Goal: Communication & Community: Answer question/provide support

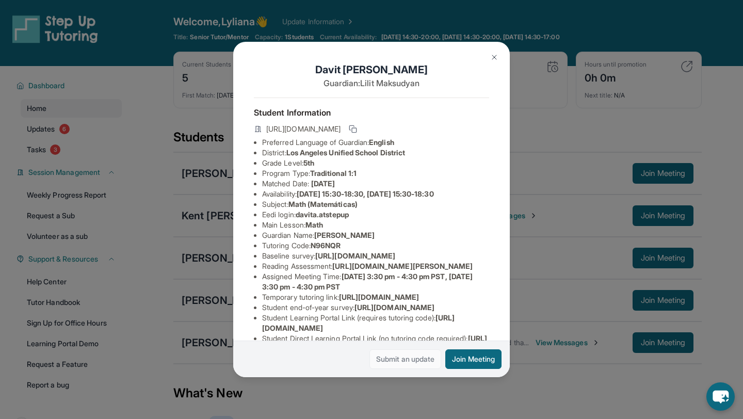
scroll to position [61, 366]
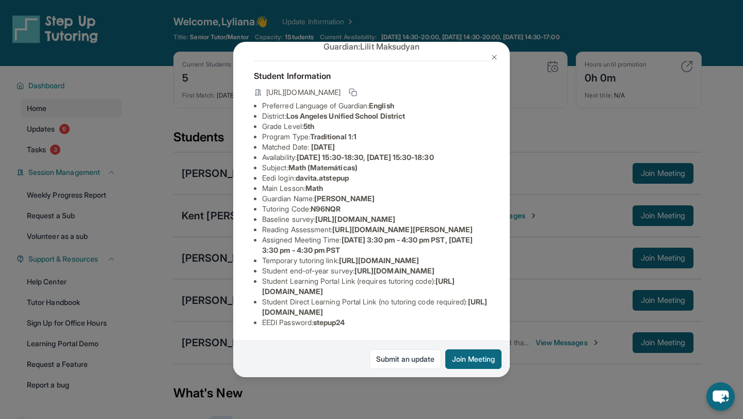
click at [495, 53] on img at bounding box center [494, 57] width 8 height 8
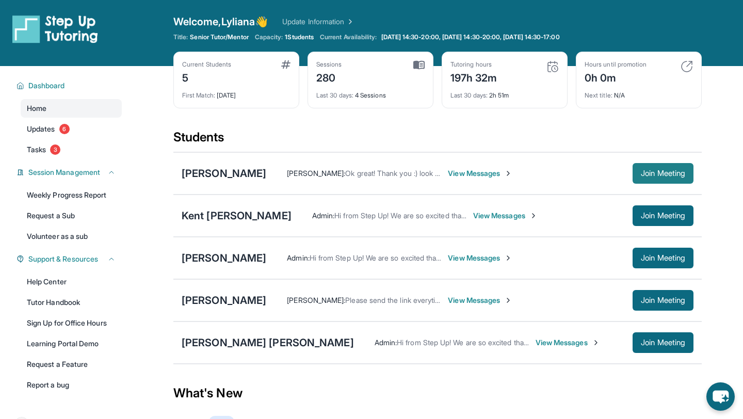
click at [671, 172] on span "Join Meeting" at bounding box center [663, 173] width 44 height 6
click at [245, 172] on div "[PERSON_NAME]" at bounding box center [224, 173] width 85 height 14
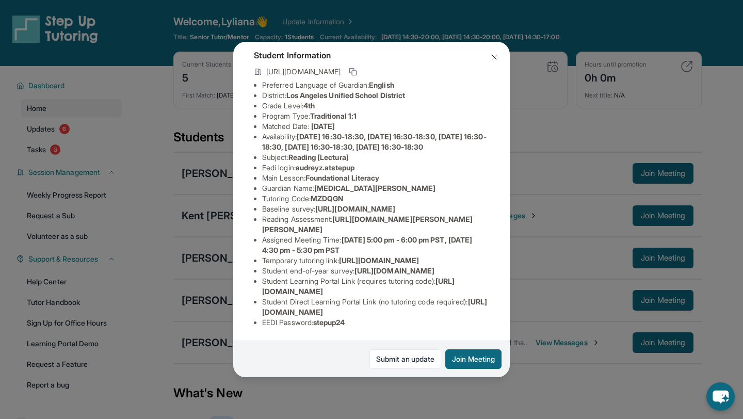
scroll to position [160, 0]
drag, startPoint x: 260, startPoint y: 312, endPoint x: 483, endPoint y: 316, distance: 223.4
click at [483, 316] on ul "Preferred Language of Guardian: English District: [GEOGRAPHIC_DATA] Unified Sch…" at bounding box center [371, 204] width 235 height 248
copy span "[URL][DOMAIN_NAME]"
click at [496, 54] on img at bounding box center [494, 57] width 8 height 8
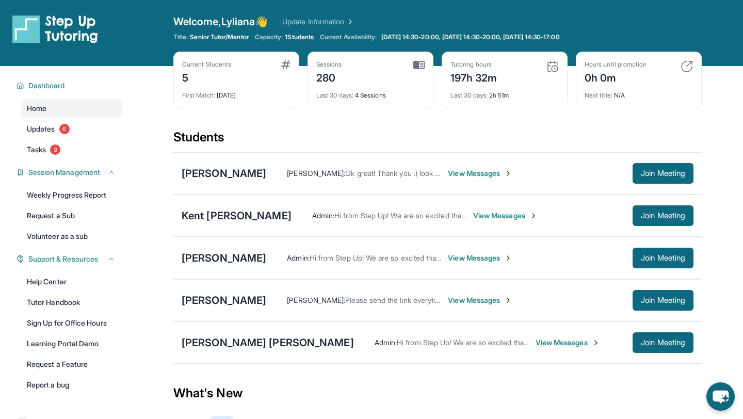
click at [452, 173] on span "View Messages" at bounding box center [480, 173] width 64 height 10
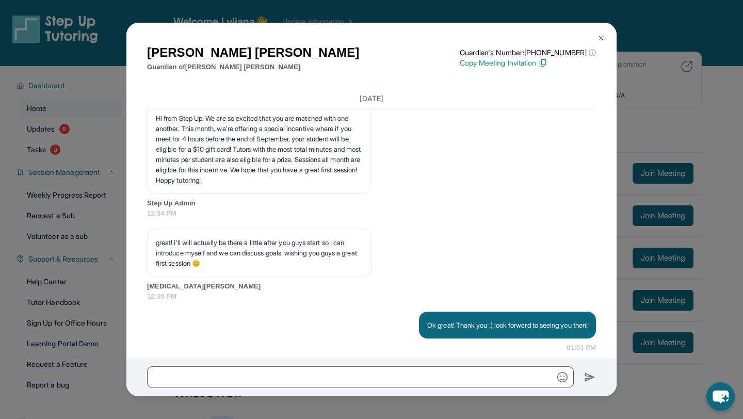
scroll to position [1664, 0]
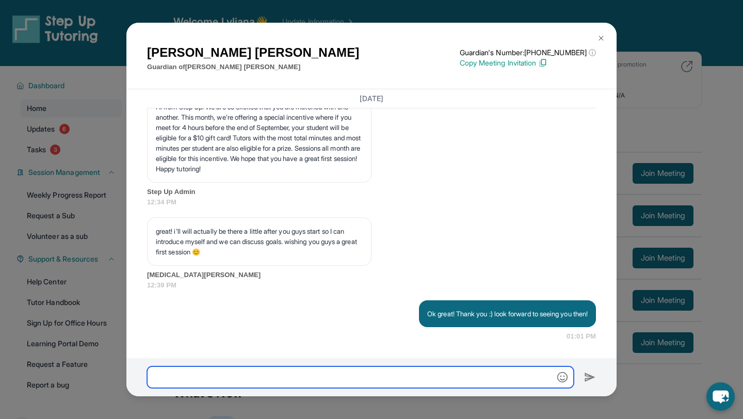
click at [219, 378] on input "text" at bounding box center [360, 377] width 427 height 22
paste input "**********"
type input "**********"
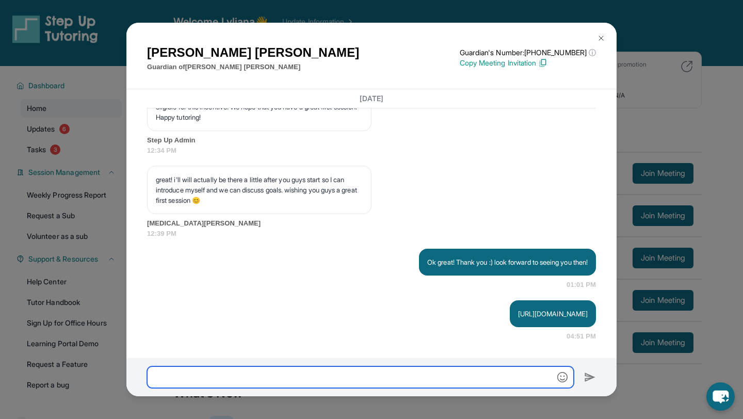
scroll to position [1715, 0]
click at [254, 374] on input "**********" at bounding box center [360, 377] width 427 height 22
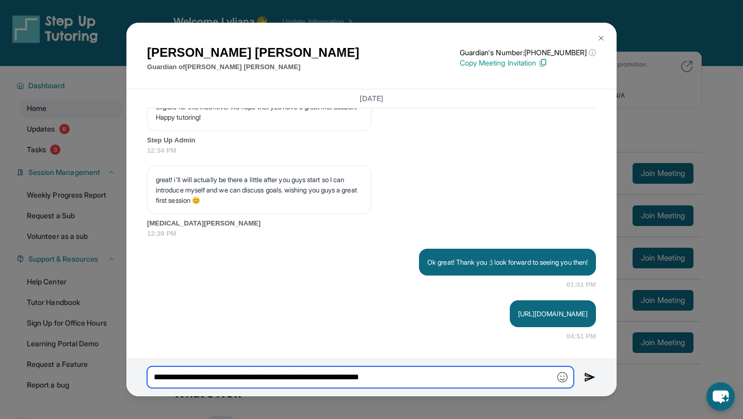
type input "**********"
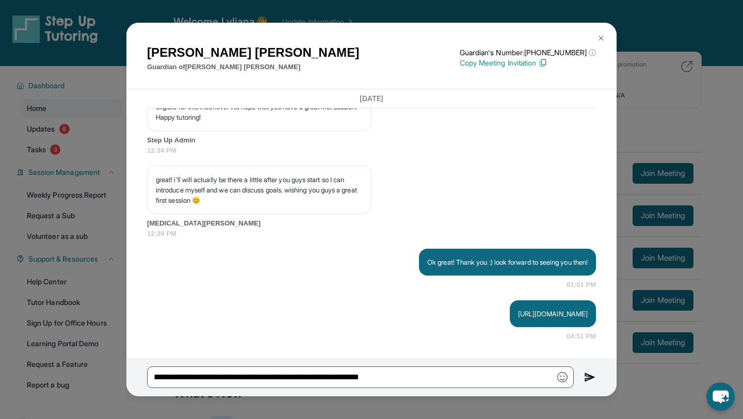
click at [587, 376] on img at bounding box center [590, 377] width 12 height 12
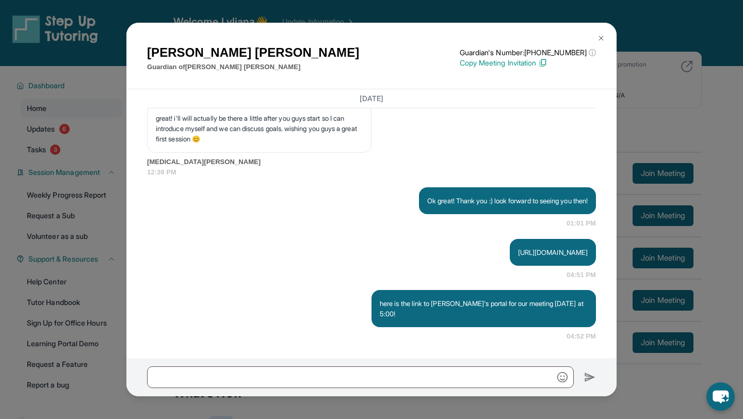
scroll to position [1767, 0]
click at [606, 39] on button at bounding box center [601, 38] width 21 height 21
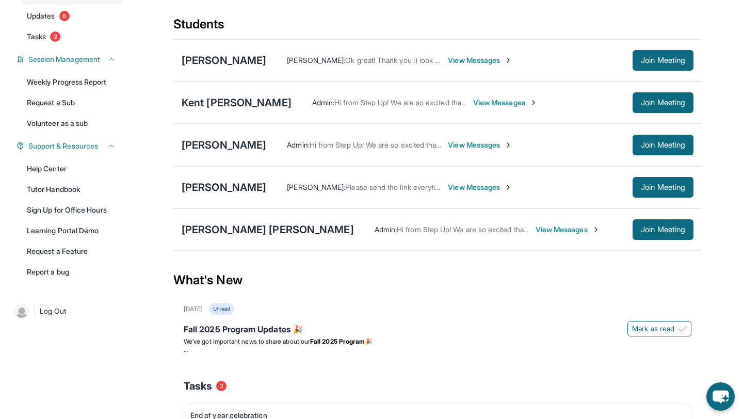
scroll to position [114, 0]
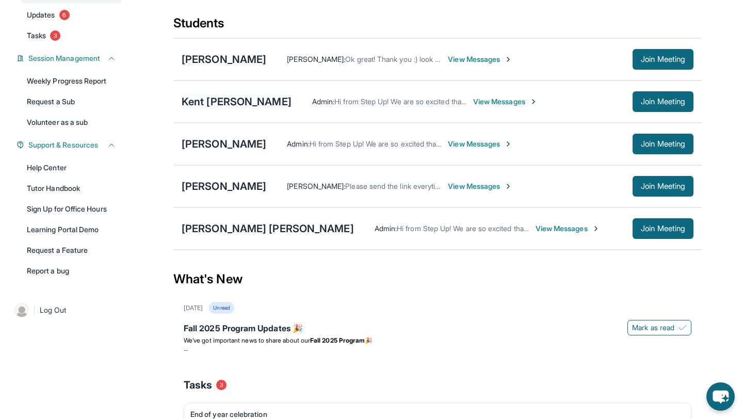
click at [237, 100] on div "Kent [PERSON_NAME]" at bounding box center [237, 101] width 110 height 14
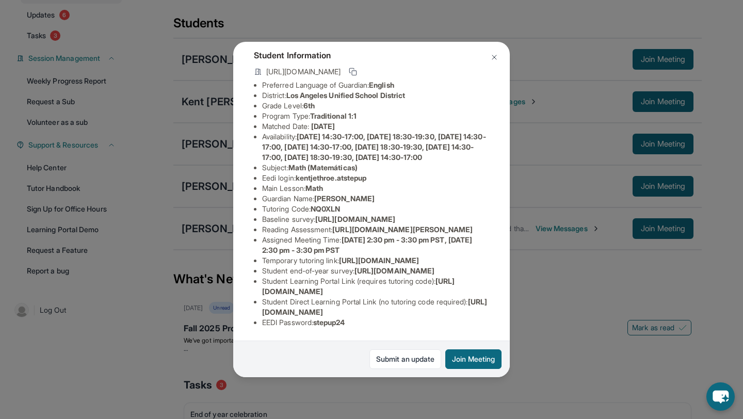
scroll to position [181, 0]
drag, startPoint x: 261, startPoint y: 311, endPoint x: 484, endPoint y: 306, distance: 223.5
click at [484, 308] on ul "Preferred Language of Guardian: English District: [GEOGRAPHIC_DATA] Unified Sch…" at bounding box center [371, 204] width 235 height 248
copy span "[URL][DOMAIN_NAME]"
click at [495, 56] on img at bounding box center [494, 57] width 8 height 8
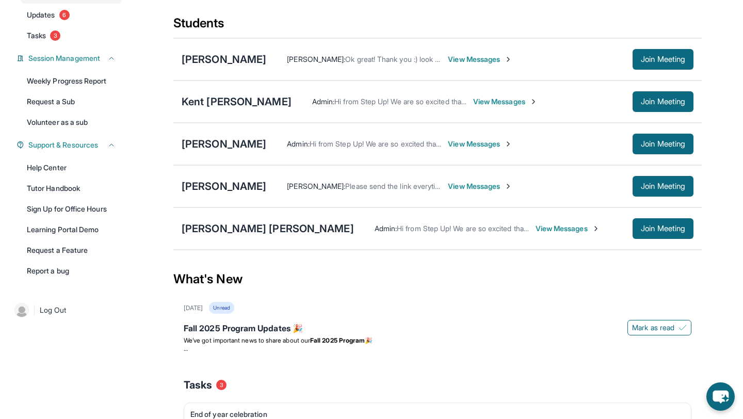
click at [477, 102] on span "View Messages" at bounding box center [505, 101] width 64 height 10
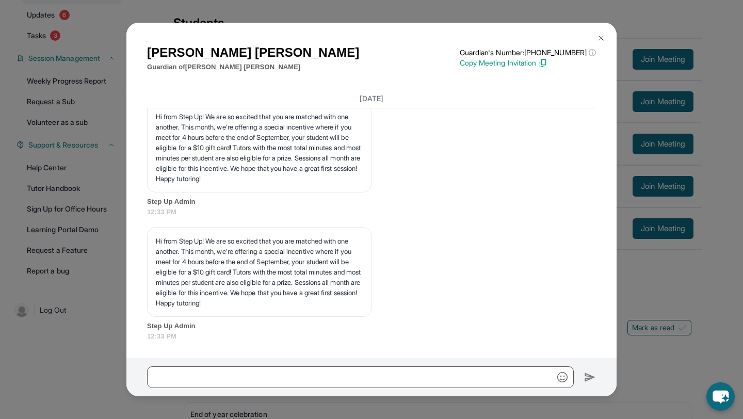
scroll to position [1911, 0]
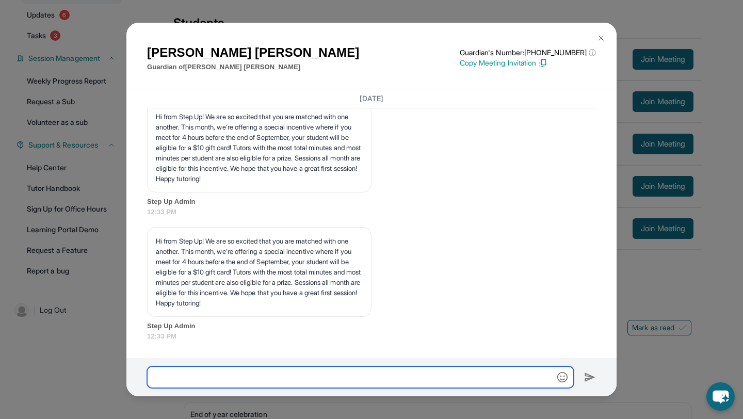
click at [193, 381] on input "text" at bounding box center [360, 377] width 427 height 22
paste input "**********"
type input "**********"
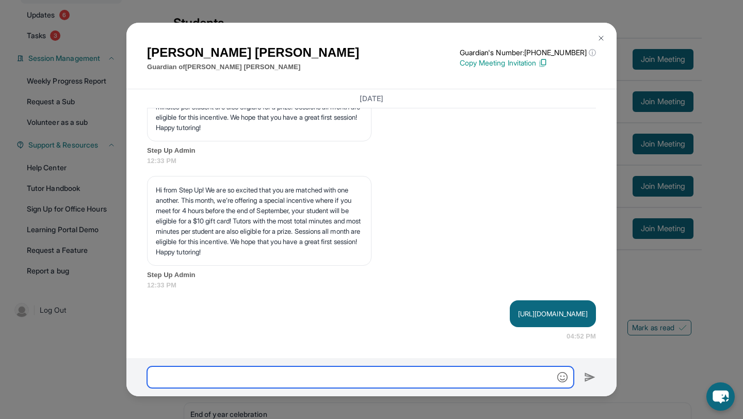
scroll to position [1963, 0]
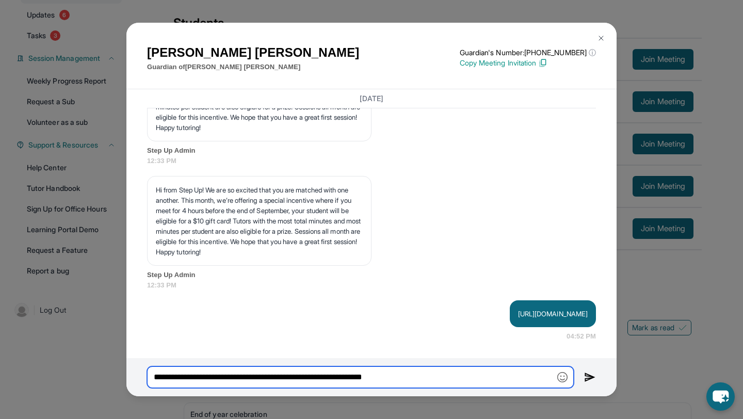
type input "**********"
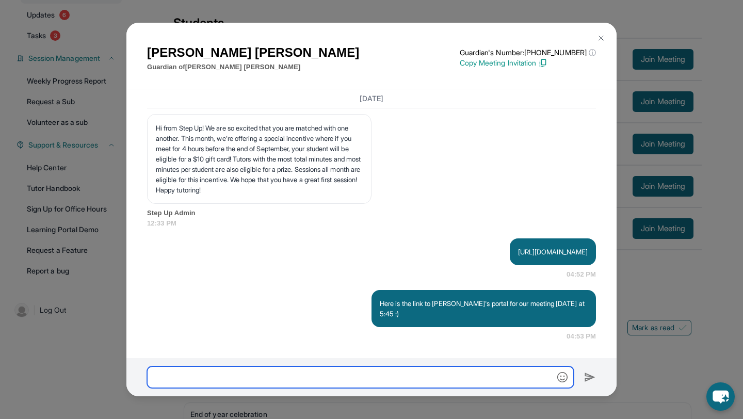
scroll to position [2014, 0]
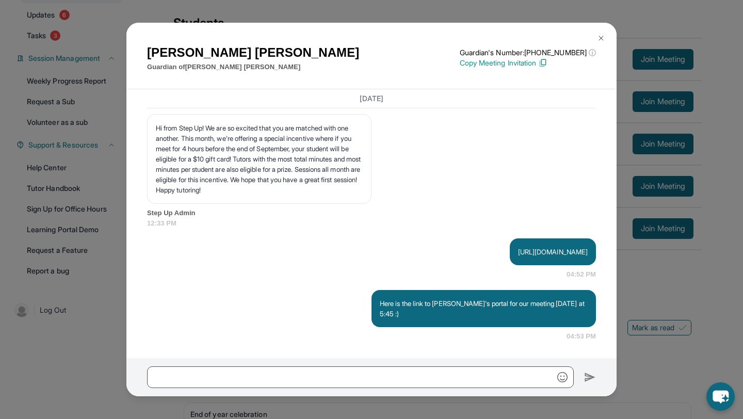
click at [603, 38] on img at bounding box center [601, 38] width 8 height 8
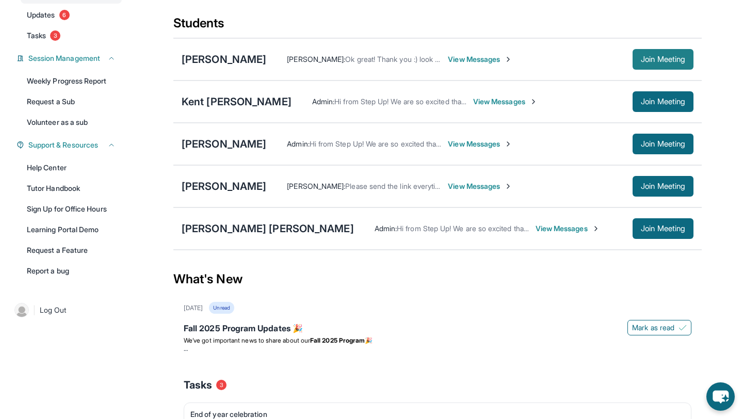
click at [672, 56] on span "Join Meeting" at bounding box center [663, 59] width 44 height 6
click at [230, 58] on div "[PERSON_NAME]" at bounding box center [224, 59] width 85 height 14
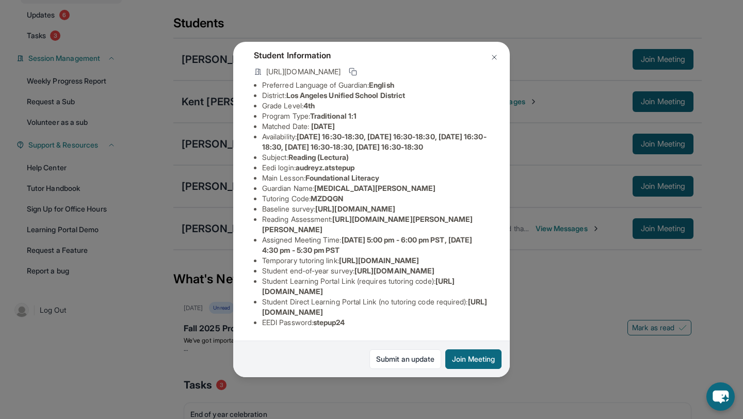
scroll to position [102, 367]
drag, startPoint x: 261, startPoint y: 184, endPoint x: 451, endPoint y: 204, distance: 191.4
click at [451, 207] on div "[PERSON_NAME] Guardian: [MEDICAL_DATA][PERSON_NAME] Student Information [URL][D…" at bounding box center [371, 209] width 277 height 335
copy span "[URL][DOMAIN_NAME]"
click at [494, 56] on img at bounding box center [494, 57] width 8 height 8
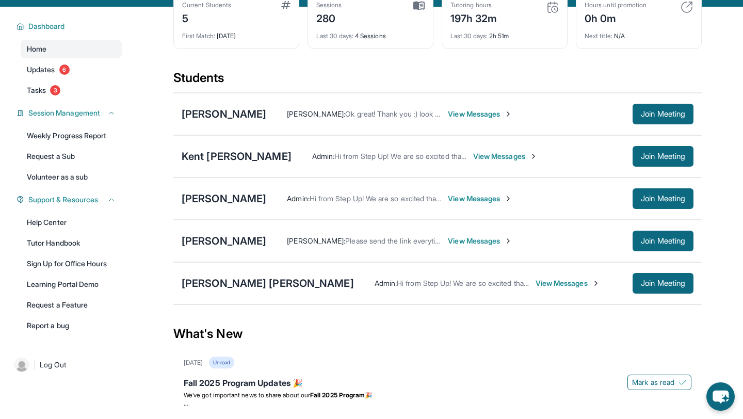
scroll to position [58, 0]
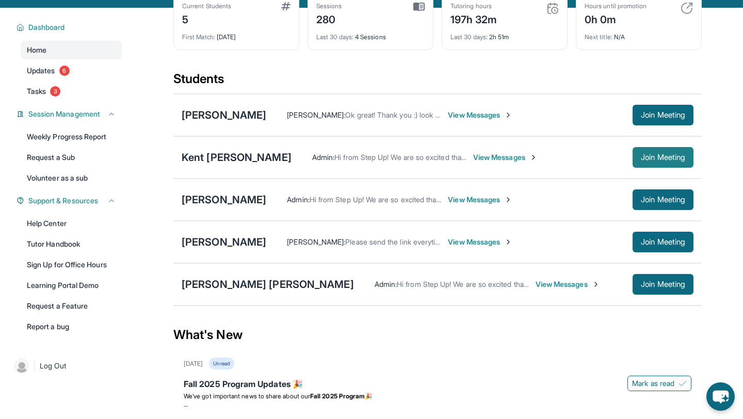
click at [668, 154] on span "Join Meeting" at bounding box center [663, 157] width 44 height 6
click at [205, 156] on div "Kent [PERSON_NAME]" at bounding box center [237, 157] width 110 height 14
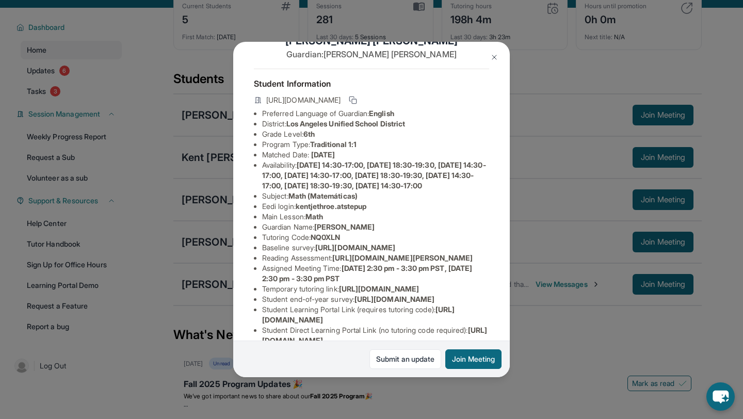
scroll to position [29, 0]
drag, startPoint x: 300, startPoint y: 217, endPoint x: 376, endPoint y: 220, distance: 76.4
click at [377, 211] on li "Eedi login : kentjethroe.atstepup" at bounding box center [375, 206] width 227 height 10
copy span "kentjethroe.atstepup"
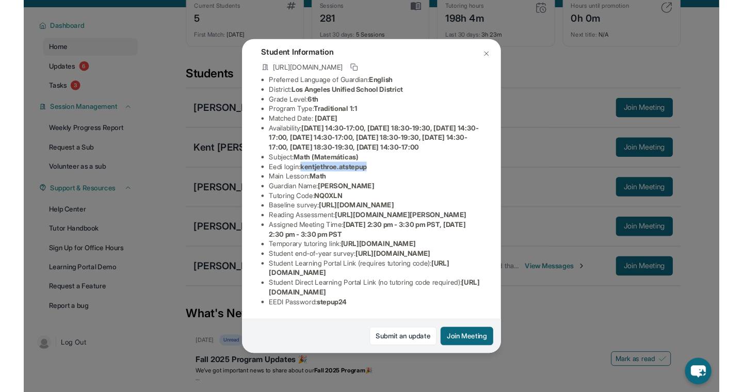
scroll to position [98, 376]
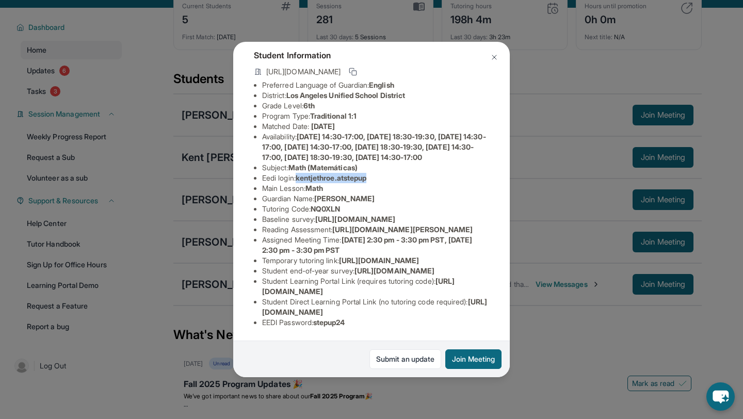
drag, startPoint x: 252, startPoint y: 197, endPoint x: 447, endPoint y: 218, distance: 196.2
click at [447, 218] on div "[PERSON_NAME] [PERSON_NAME] Guardian: [PERSON_NAME] Student Information [URL][D…" at bounding box center [371, 209] width 277 height 335
copy span "[URL][DOMAIN_NAME]"
click at [496, 58] on img at bounding box center [494, 57] width 8 height 8
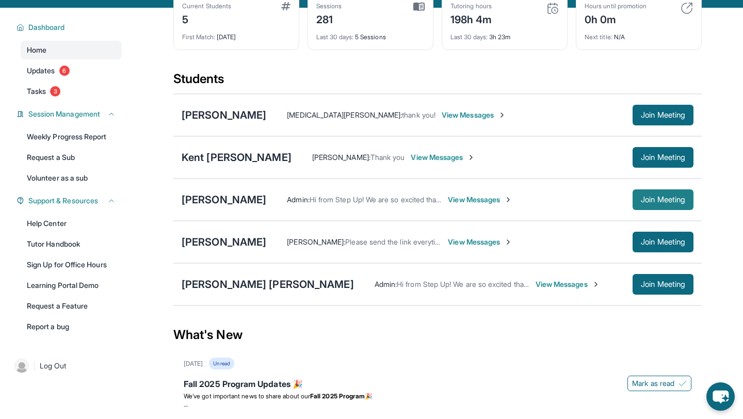
click at [651, 197] on span "Join Meeting" at bounding box center [663, 200] width 44 height 6
